Goal: Task Accomplishment & Management: Use online tool/utility

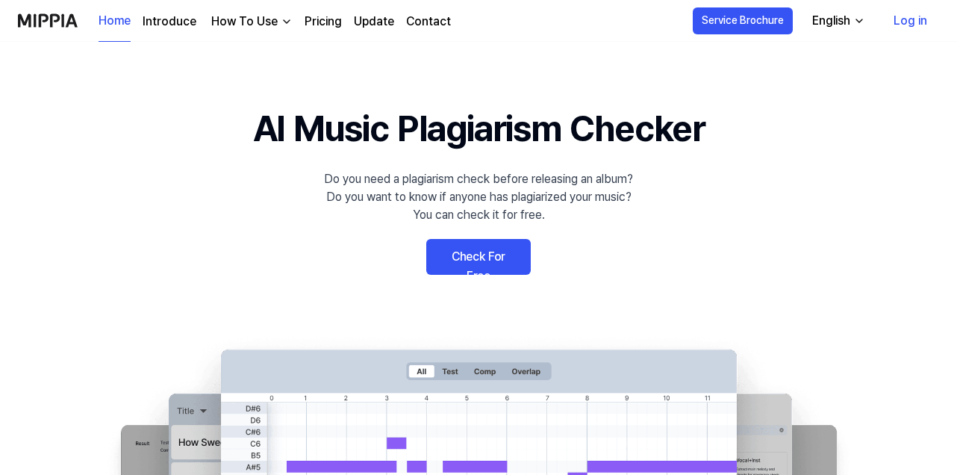
click at [502, 251] on link "Check For Free" at bounding box center [478, 257] width 105 height 36
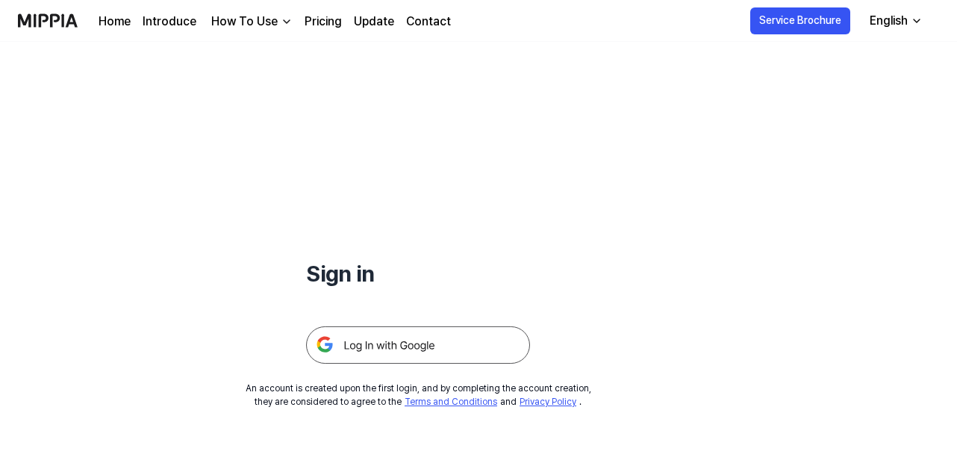
click at [372, 347] on img at bounding box center [418, 344] width 224 height 37
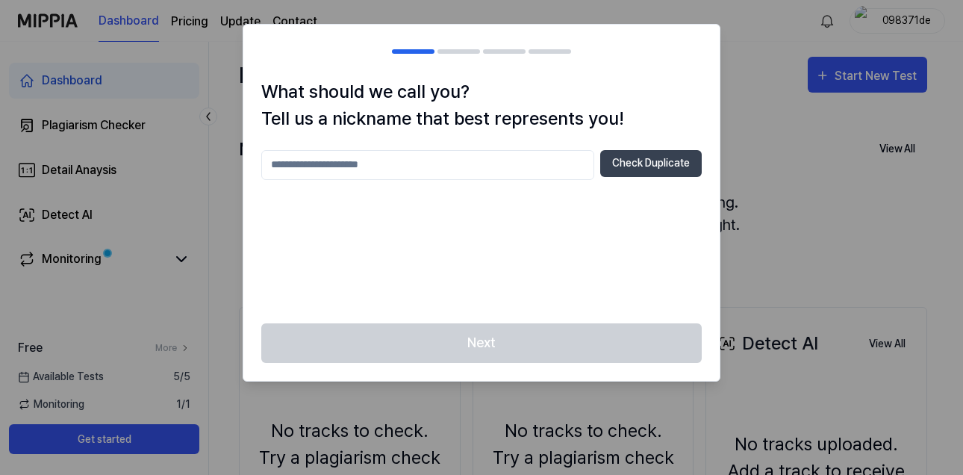
click at [350, 156] on input "text" at bounding box center [427, 165] width 333 height 30
type input "********"
click at [652, 167] on button "Check Duplicate" at bounding box center [651, 163] width 102 height 27
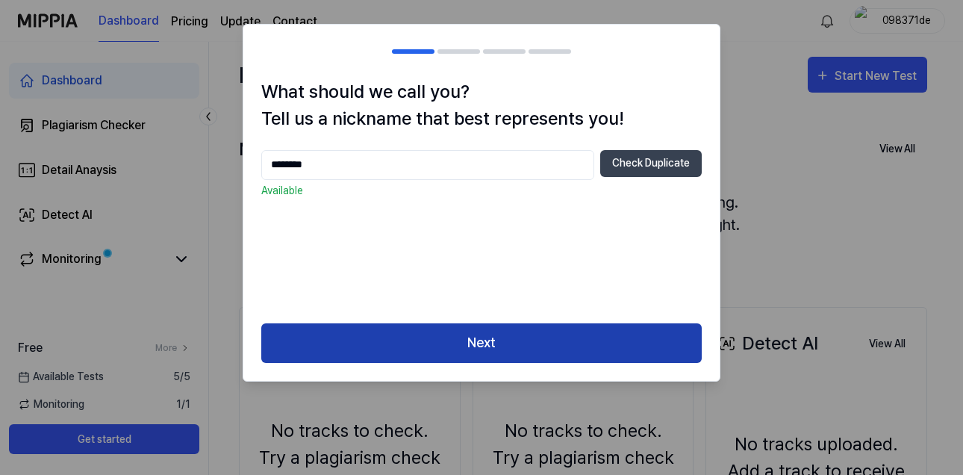
click at [512, 347] on button "Next" at bounding box center [481, 343] width 441 height 40
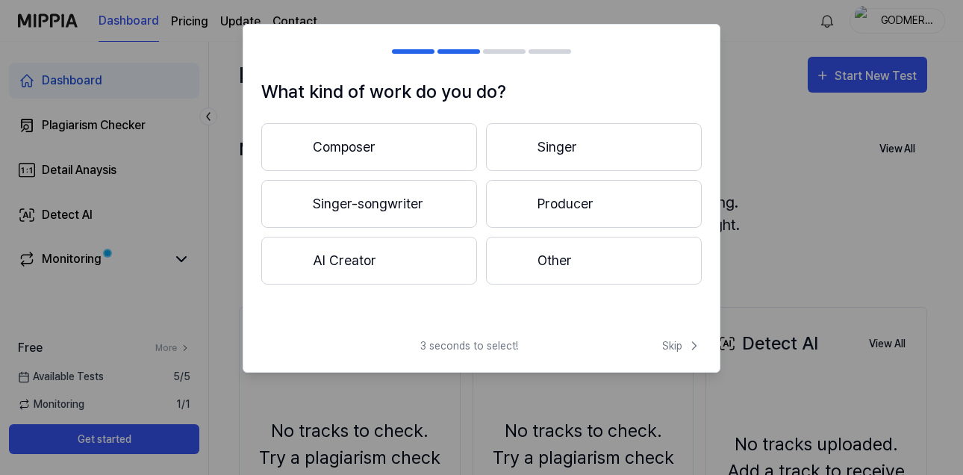
click at [540, 152] on button "Singer" at bounding box center [594, 147] width 216 height 48
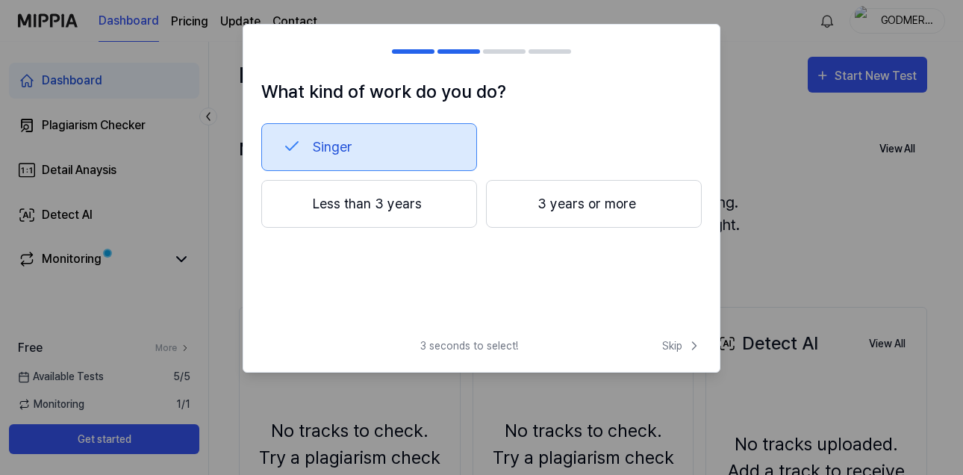
click at [553, 211] on button "3 years or more" at bounding box center [594, 204] width 216 height 48
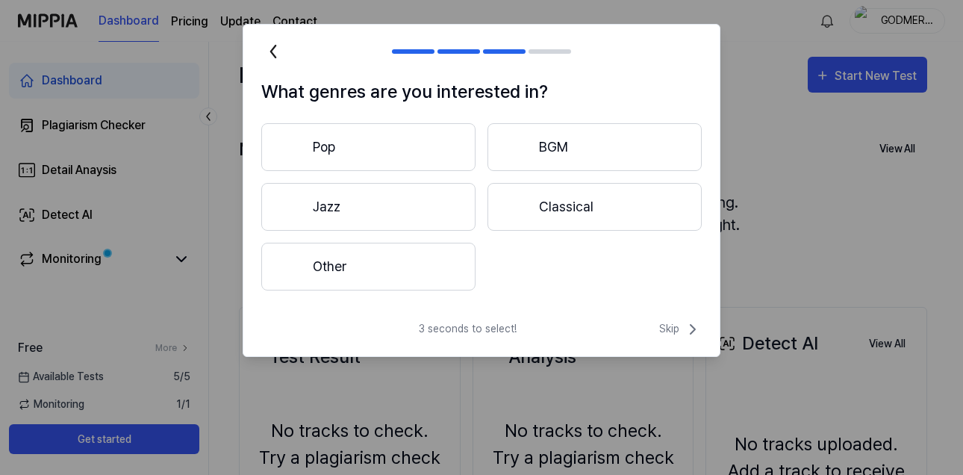
click at [395, 146] on button "Pop" at bounding box center [368, 147] width 214 height 48
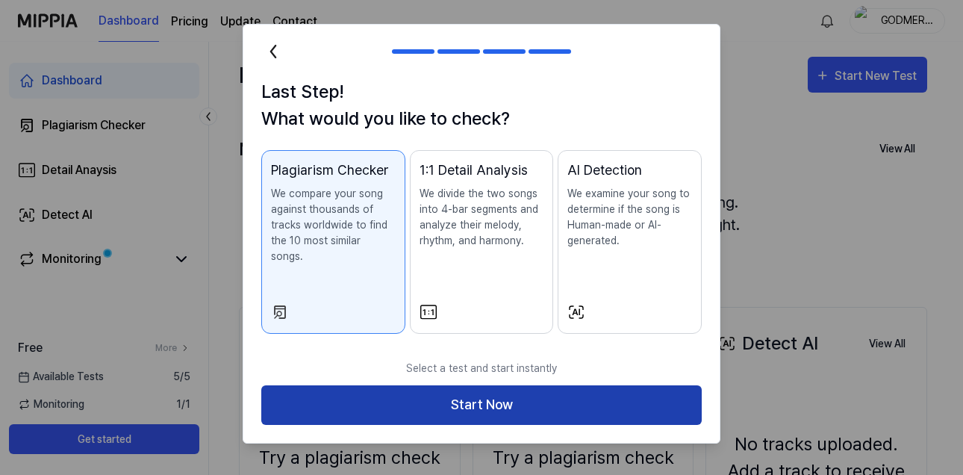
click at [492, 385] on button "Start Now" at bounding box center [481, 405] width 441 height 40
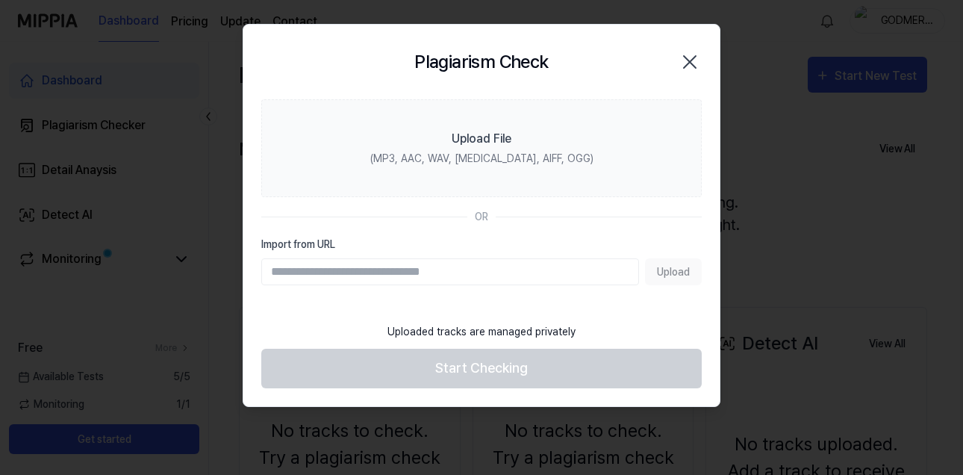
drag, startPoint x: 486, startPoint y: 395, endPoint x: 480, endPoint y: 412, distance: 18.2
click at [480, 412] on body "Dashboard Pricing Update Contact GODMERCY Dashboard Plagiarism Checker Detail A…" at bounding box center [478, 237] width 957 height 475
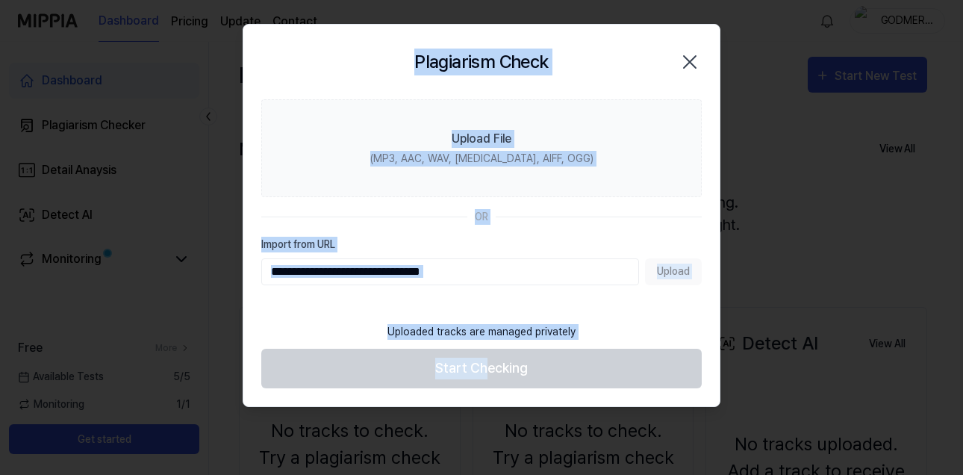
click at [450, 427] on div at bounding box center [481, 237] width 963 height 475
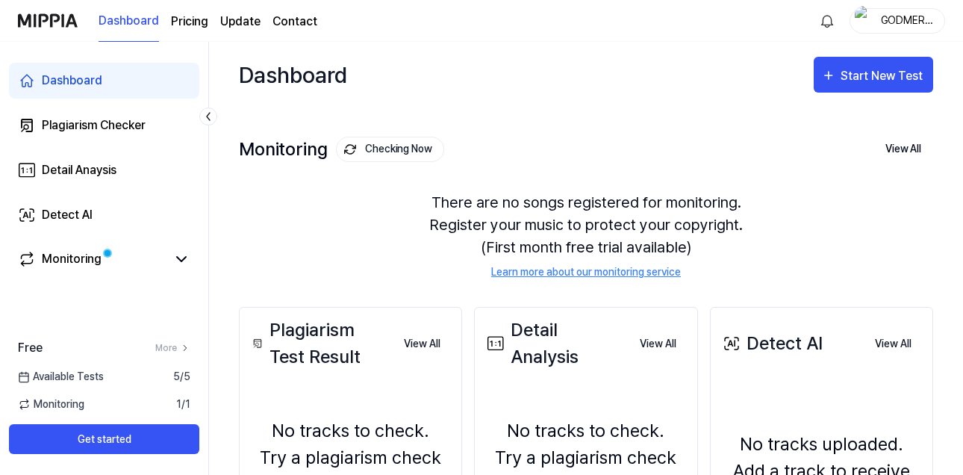
click at [450, 427] on div "No tracks to check. Try a plagiarism check before releasing your album." at bounding box center [351, 471] width 204 height 108
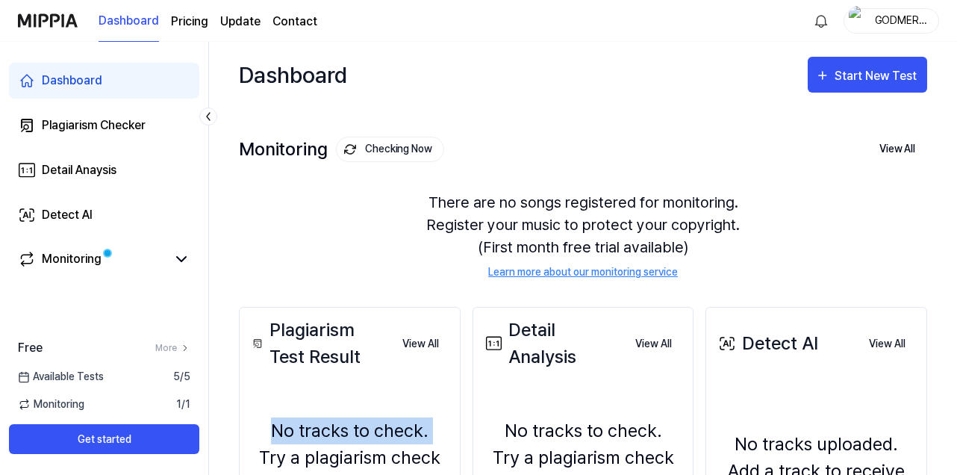
click at [450, 427] on div "No tracks to check. Try a plagiarism check before releasing your album." at bounding box center [350, 471] width 202 height 108
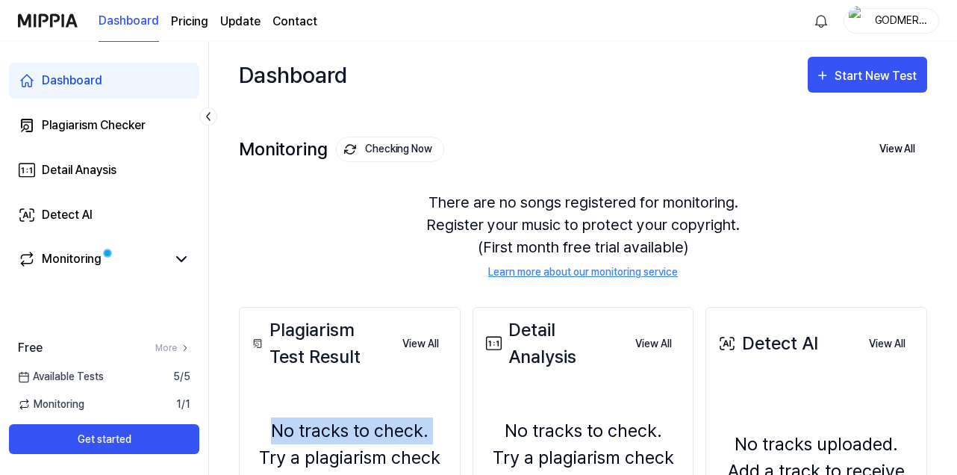
click at [450, 427] on div "No tracks to check. Try a plagiarism check before releasing your album." at bounding box center [350, 471] width 202 height 108
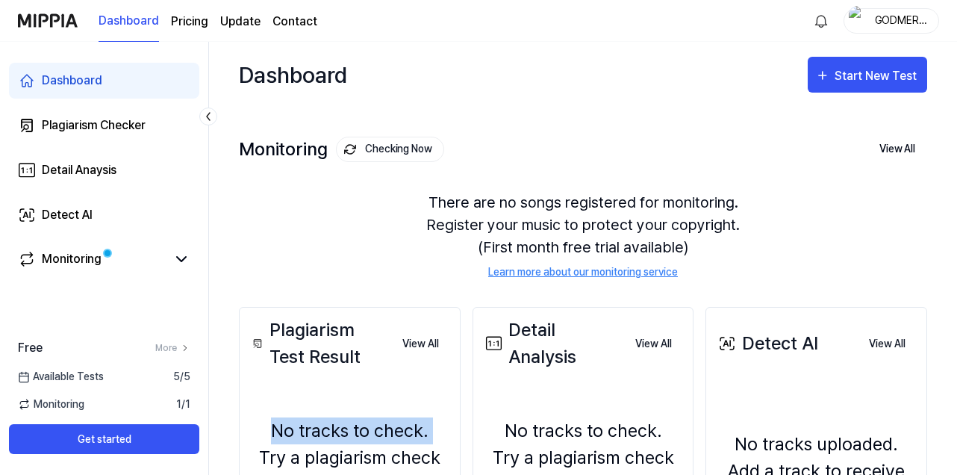
click at [450, 427] on div "No tracks to check. Try a plagiarism check before releasing your album." at bounding box center [350, 471] width 202 height 108
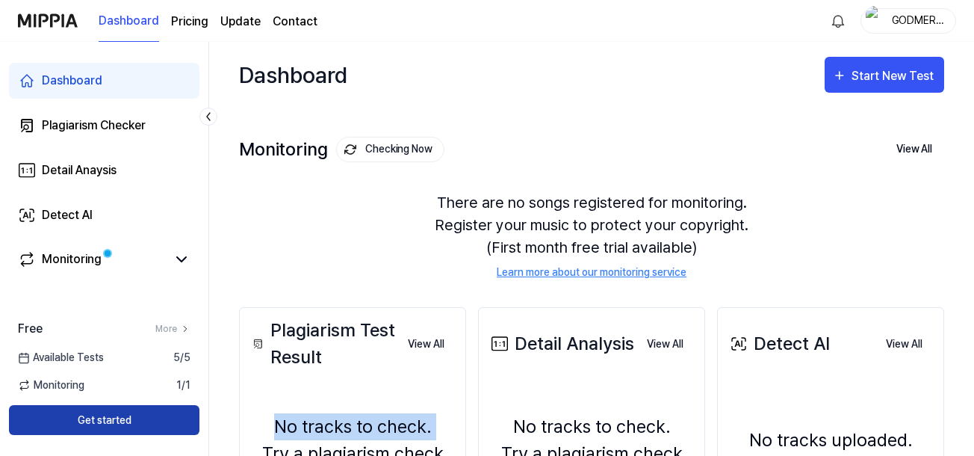
click at [148, 417] on button "Get started" at bounding box center [104, 420] width 190 height 30
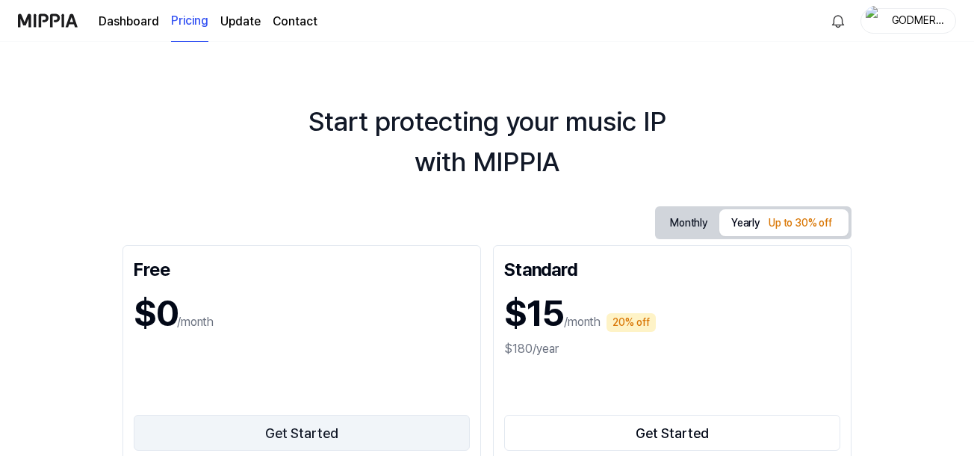
click at [301, 435] on button "Get Started" at bounding box center [302, 432] width 336 height 36
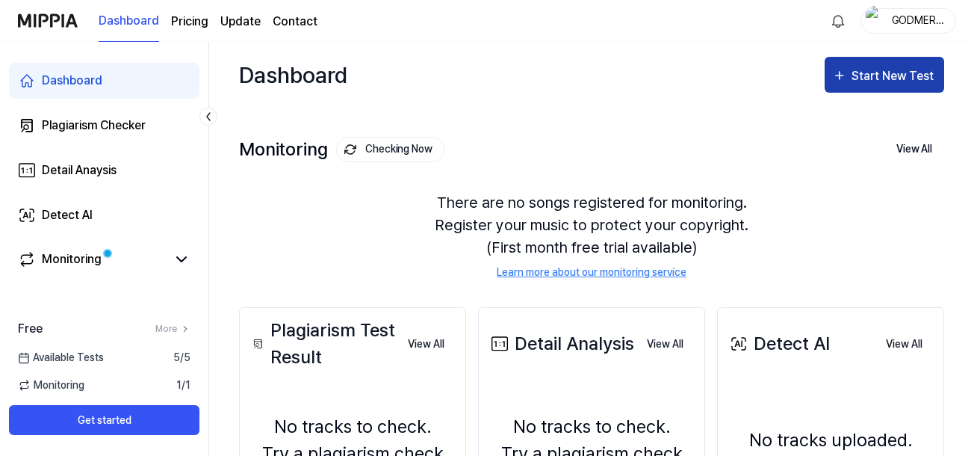
click at [868, 66] on div "Start New Test" at bounding box center [893, 75] width 85 height 19
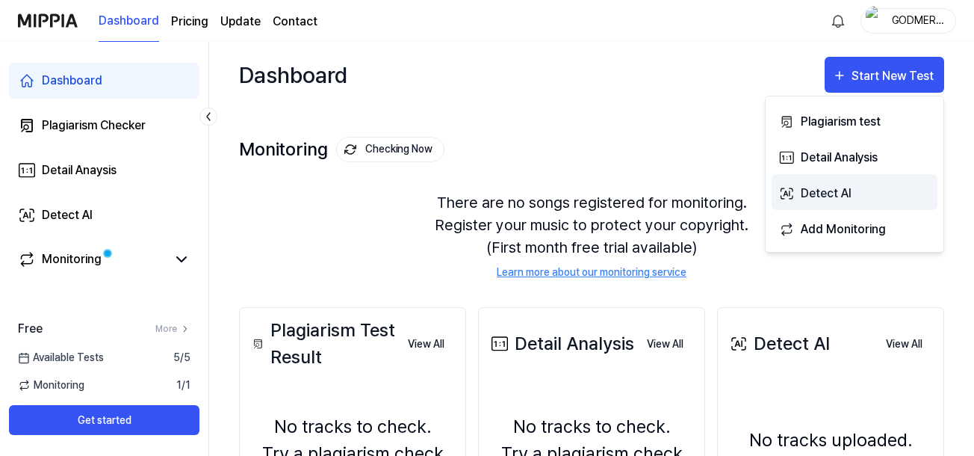
click at [833, 199] on div "Detect AI" at bounding box center [866, 193] width 130 height 19
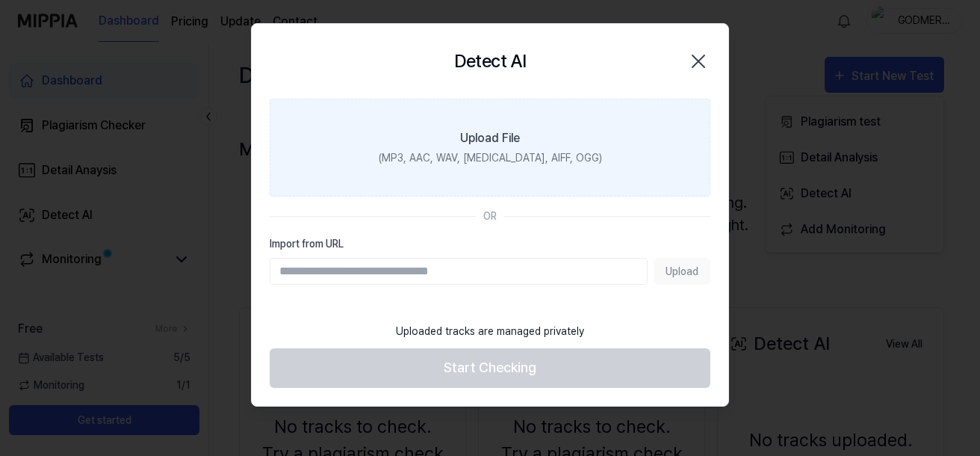
click at [604, 155] on label "Upload File (MP3, AAC, WAV, [MEDICAL_DATA], AIFF, OGG)" at bounding box center [490, 148] width 441 height 98
click at [0, 0] on input "Upload File (MP3, AAC, WAV, [MEDICAL_DATA], AIFF, OGG)" at bounding box center [0, 0] width 0 height 0
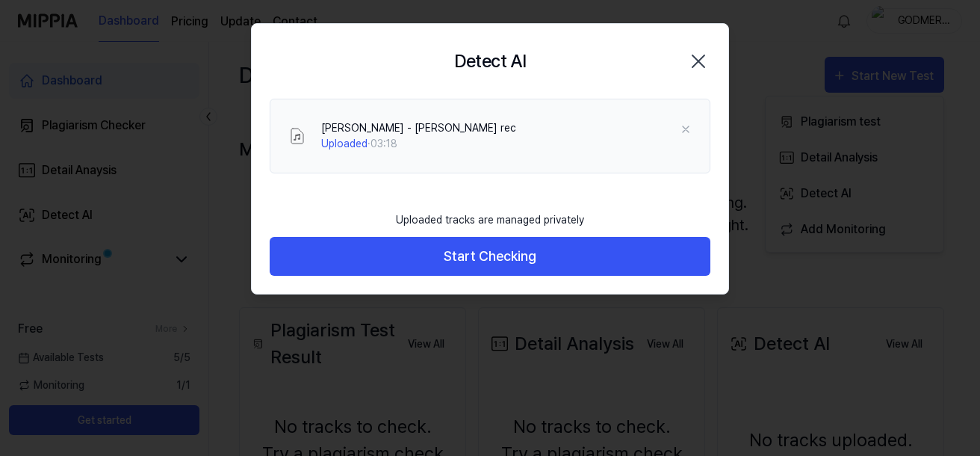
click at [358, 249] on button "Start Checking" at bounding box center [490, 257] width 441 height 40
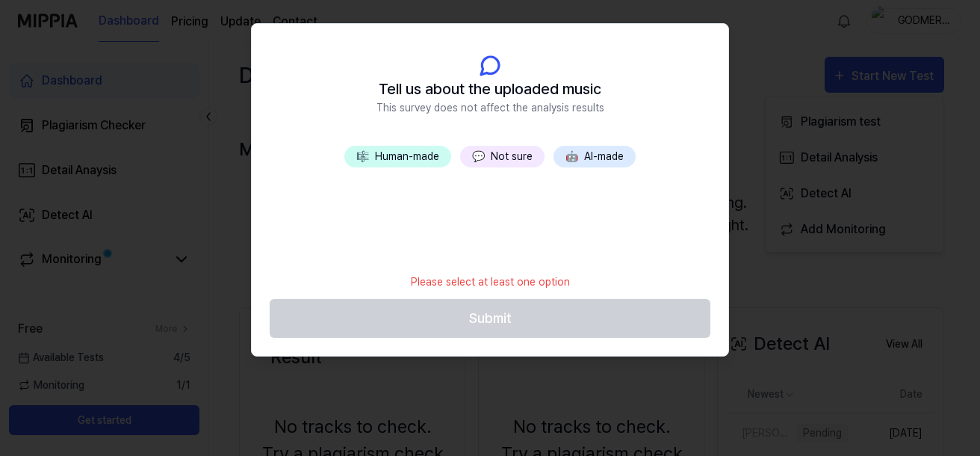
click at [399, 156] on button "🎼 Human-made" at bounding box center [397, 157] width 107 height 22
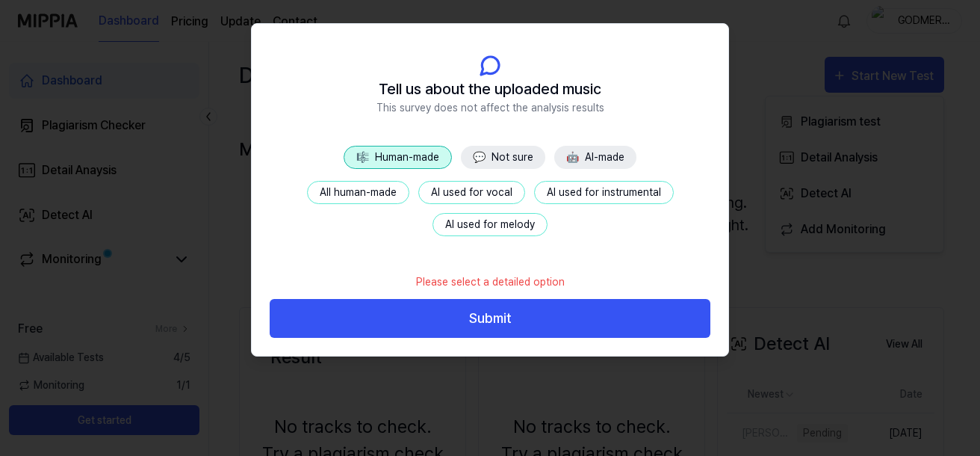
click at [392, 190] on button "All human-made" at bounding box center [358, 192] width 102 height 23
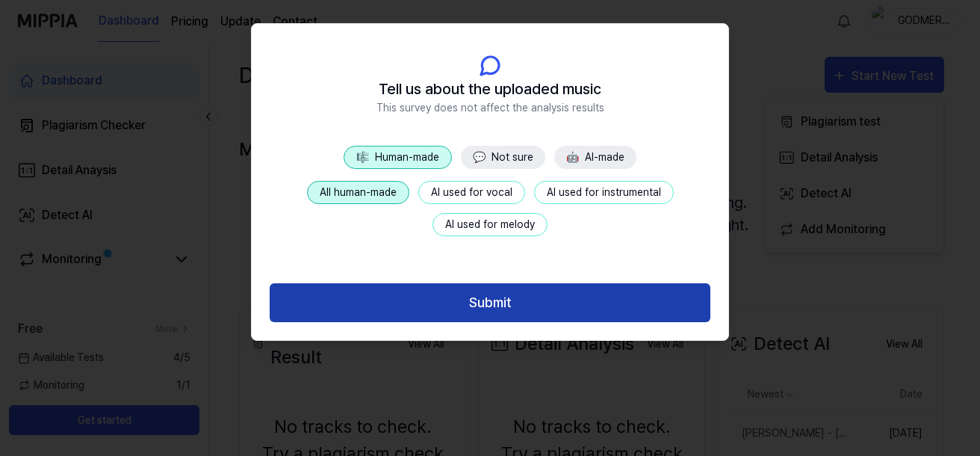
click at [529, 302] on button "Submit" at bounding box center [490, 303] width 441 height 40
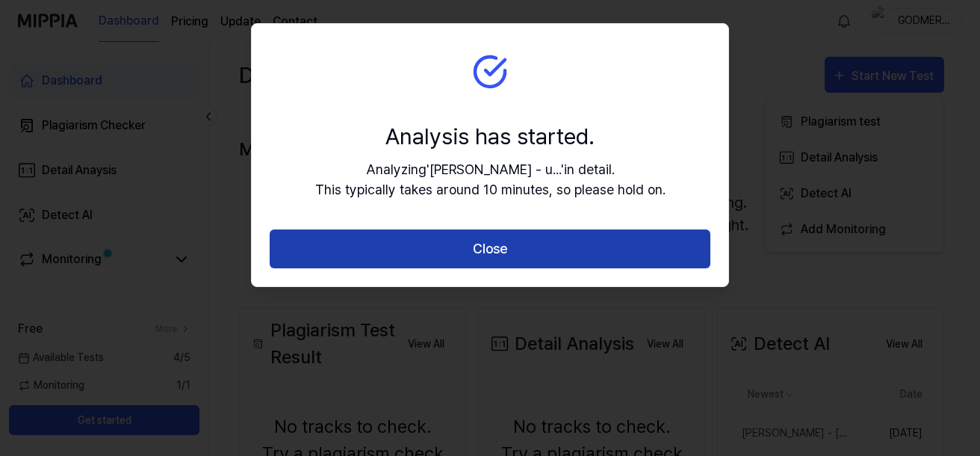
click at [542, 238] on button "Close" at bounding box center [490, 249] width 441 height 40
